Goal: Transaction & Acquisition: Download file/media

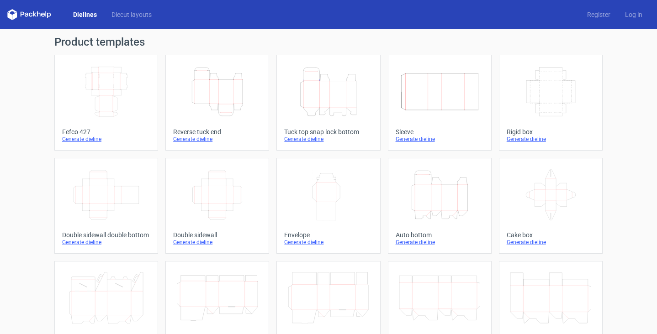
click at [328, 105] on icon "Height Depth Width" at bounding box center [328, 91] width 81 height 51
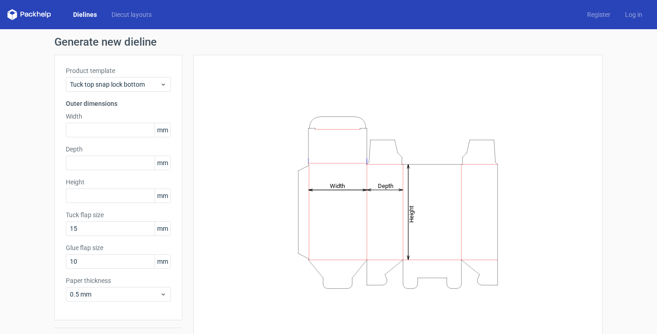
scroll to position [23, 0]
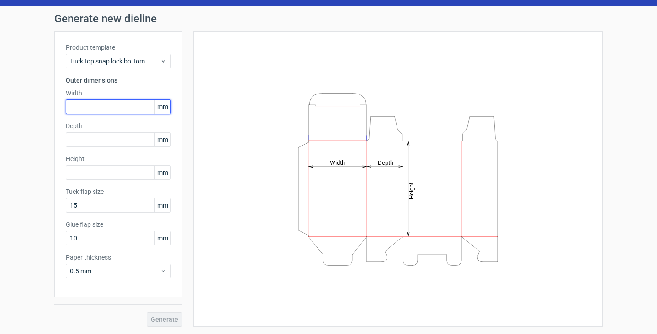
click at [122, 109] on input "text" at bounding box center [118, 107] width 105 height 15
type input "60"
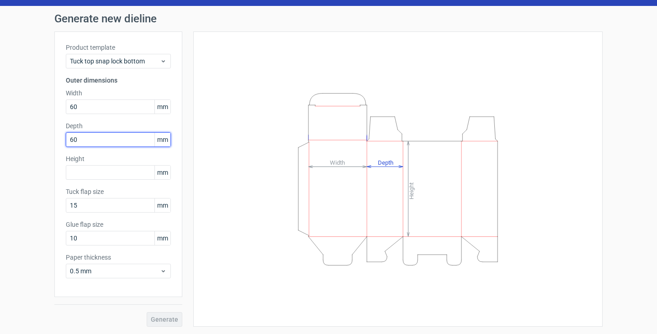
type input "60"
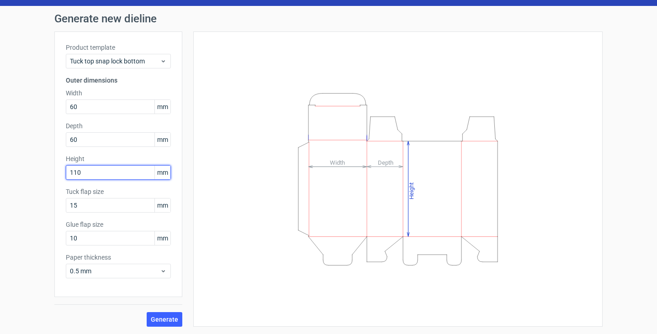
type input "110"
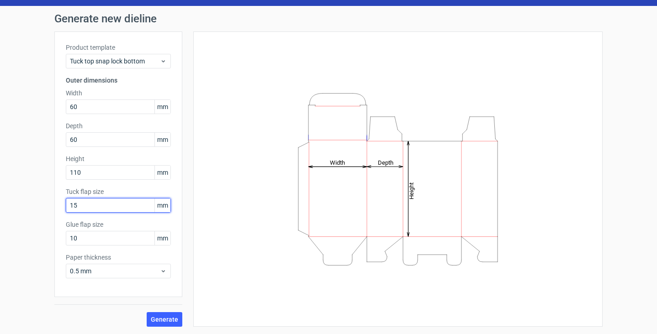
click at [97, 206] on input "15" at bounding box center [118, 205] width 105 height 15
drag, startPoint x: 97, startPoint y: 206, endPoint x: 61, endPoint y: 206, distance: 36.1
click at [61, 206] on div "Product template Tuck top snap lock bottom Outer dimensions Width 60 mm Depth 6…" at bounding box center [118, 165] width 128 height 266
click at [106, 207] on input "15" at bounding box center [118, 205] width 105 height 15
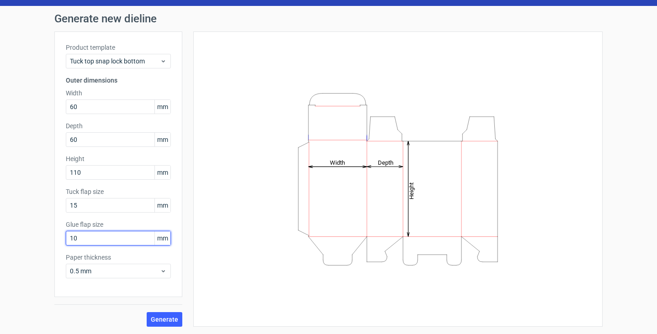
click at [95, 240] on input "10" at bounding box center [118, 238] width 105 height 15
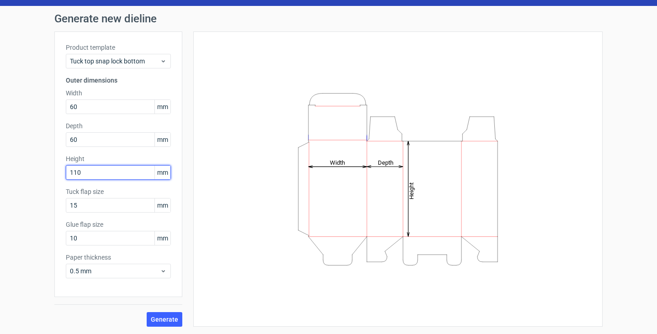
click at [103, 173] on input "110" at bounding box center [118, 172] width 105 height 15
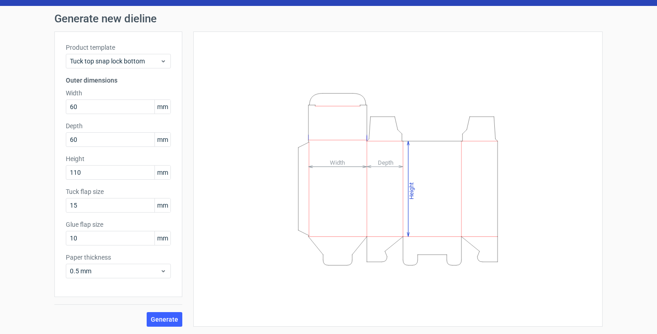
click at [186, 172] on div "Height Depth Width" at bounding box center [392, 179] width 420 height 295
click at [108, 209] on input "15" at bounding box center [118, 205] width 105 height 15
click at [164, 320] on span "Generate" at bounding box center [164, 319] width 27 height 6
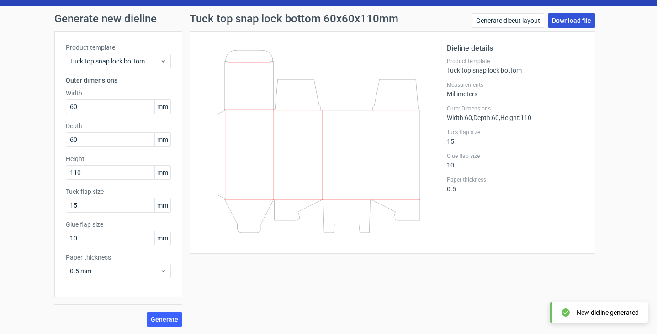
click at [567, 21] on link "Download file" at bounding box center [570, 20] width 47 height 15
